Goal: Navigation & Orientation: Find specific page/section

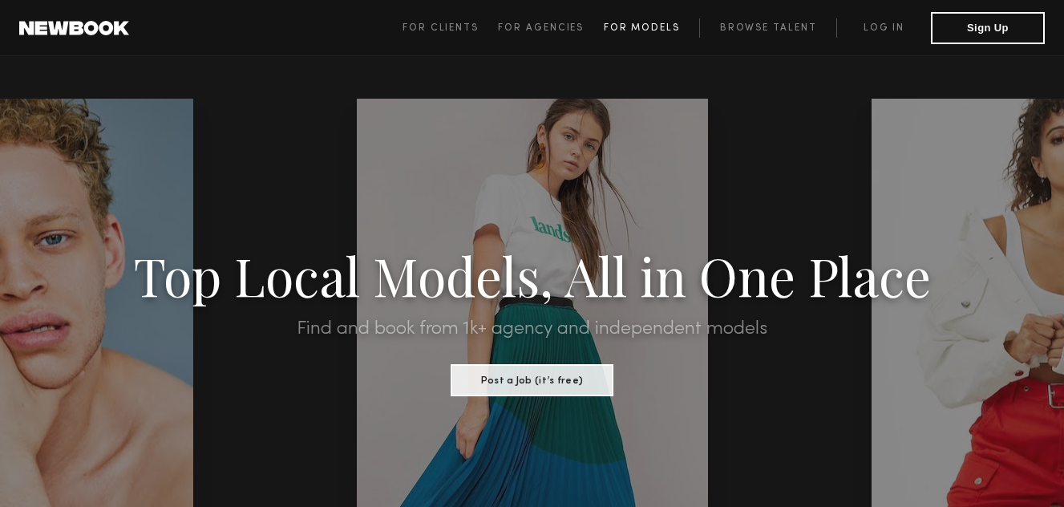
click at [628, 22] on link "For Models" at bounding box center [652, 27] width 96 height 19
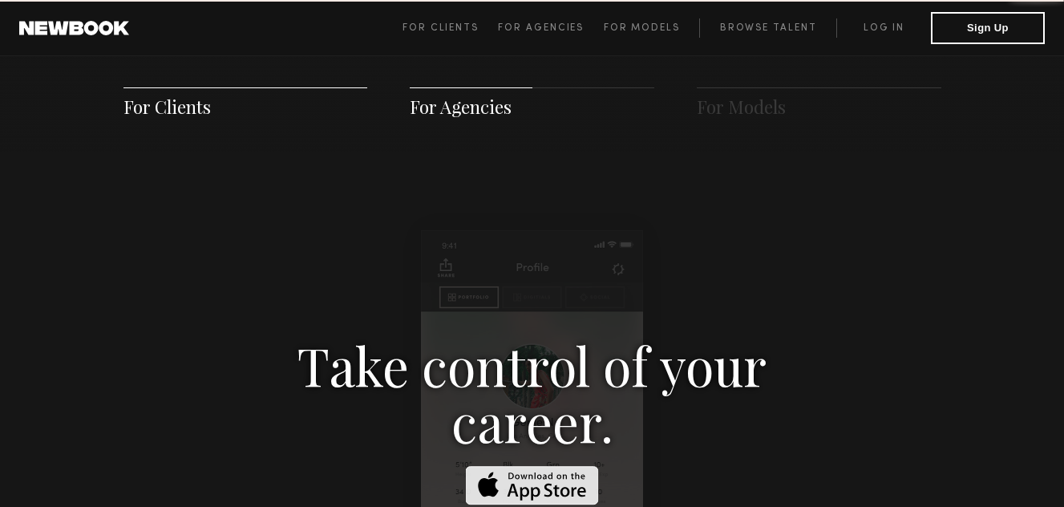
scroll to position [2307, 0]
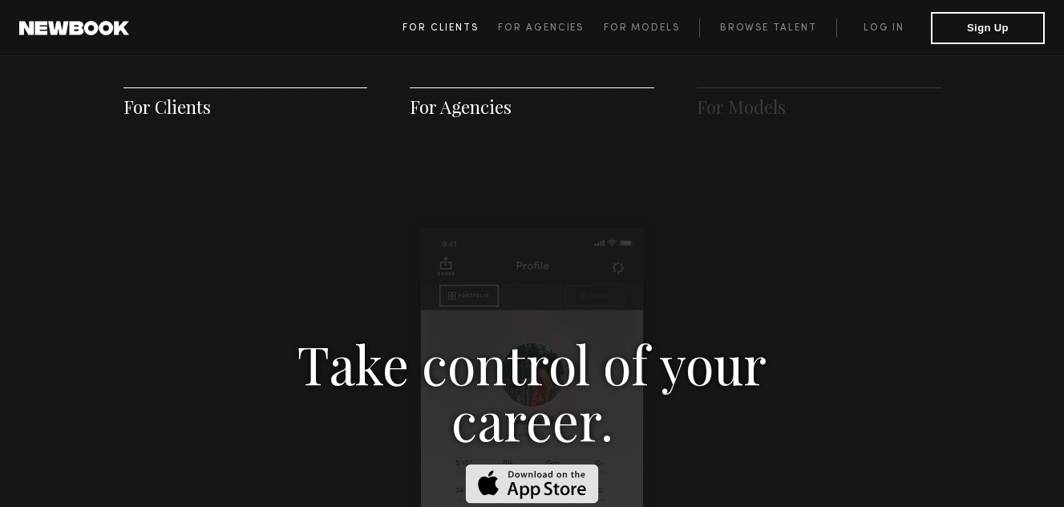
click at [477, 28] on span "For Clients" at bounding box center [440, 28] width 76 height 10
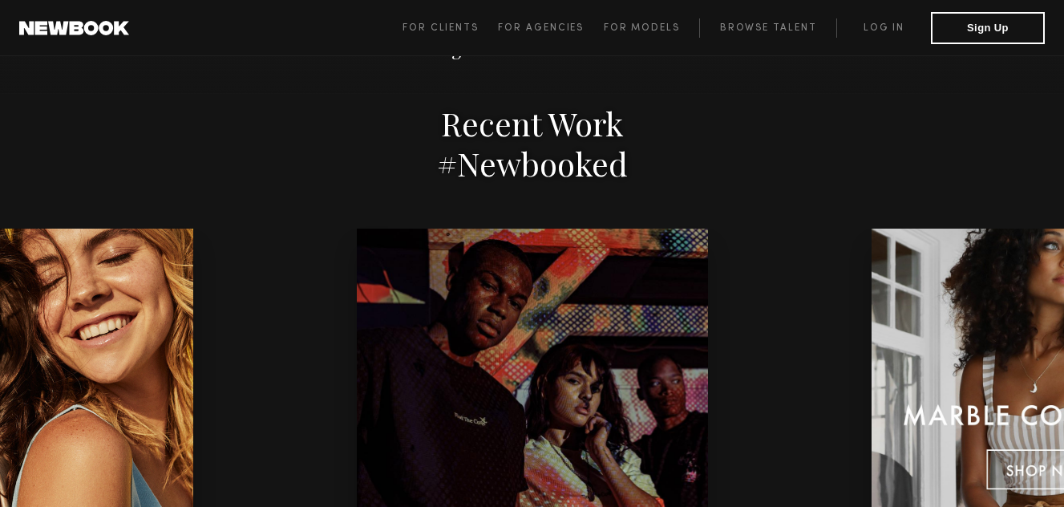
scroll to position [3237, 0]
click at [782, 31] on link "Browse Talent" at bounding box center [767, 27] width 137 height 19
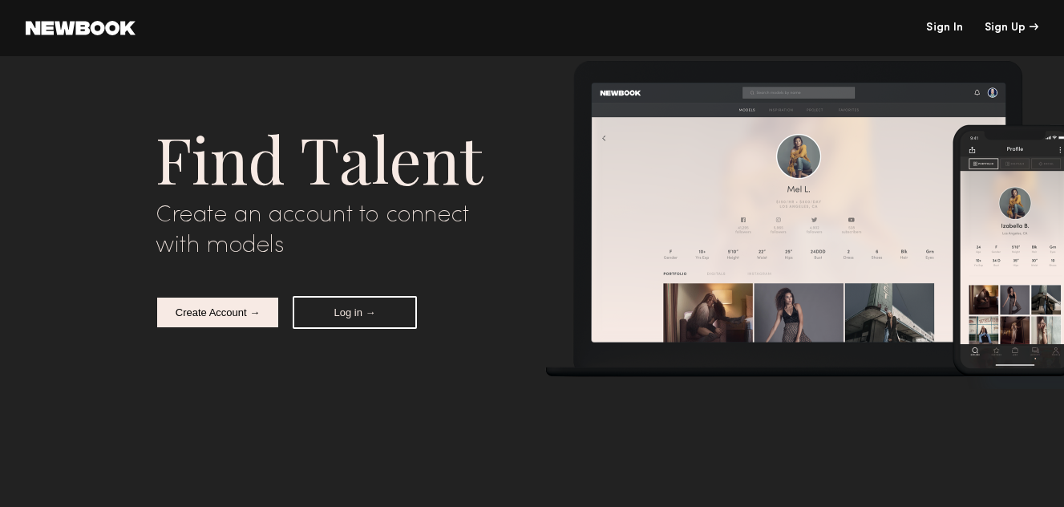
scroll to position [6336, 0]
